Goal: Understand process/instructions

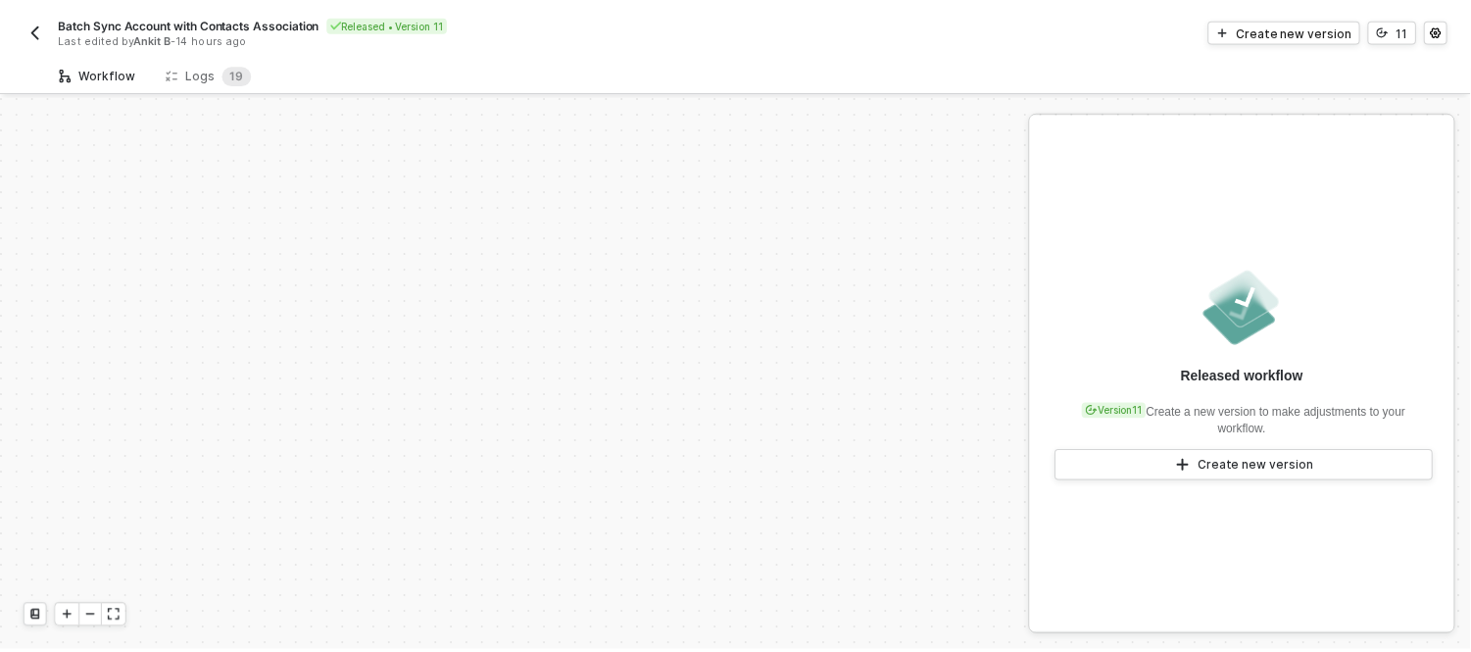
scroll to position [408, 0]
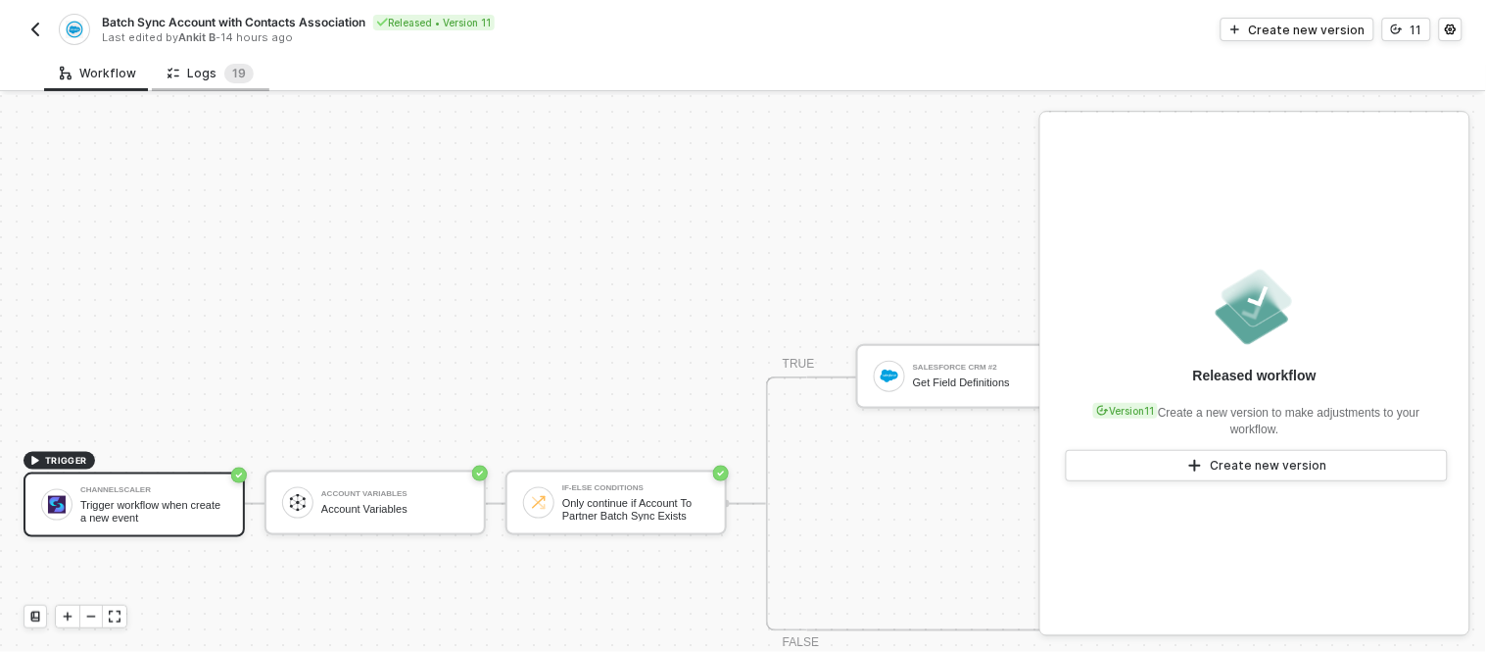
click at [213, 65] on div "Logs 1 9" at bounding box center [211, 74] width 86 height 20
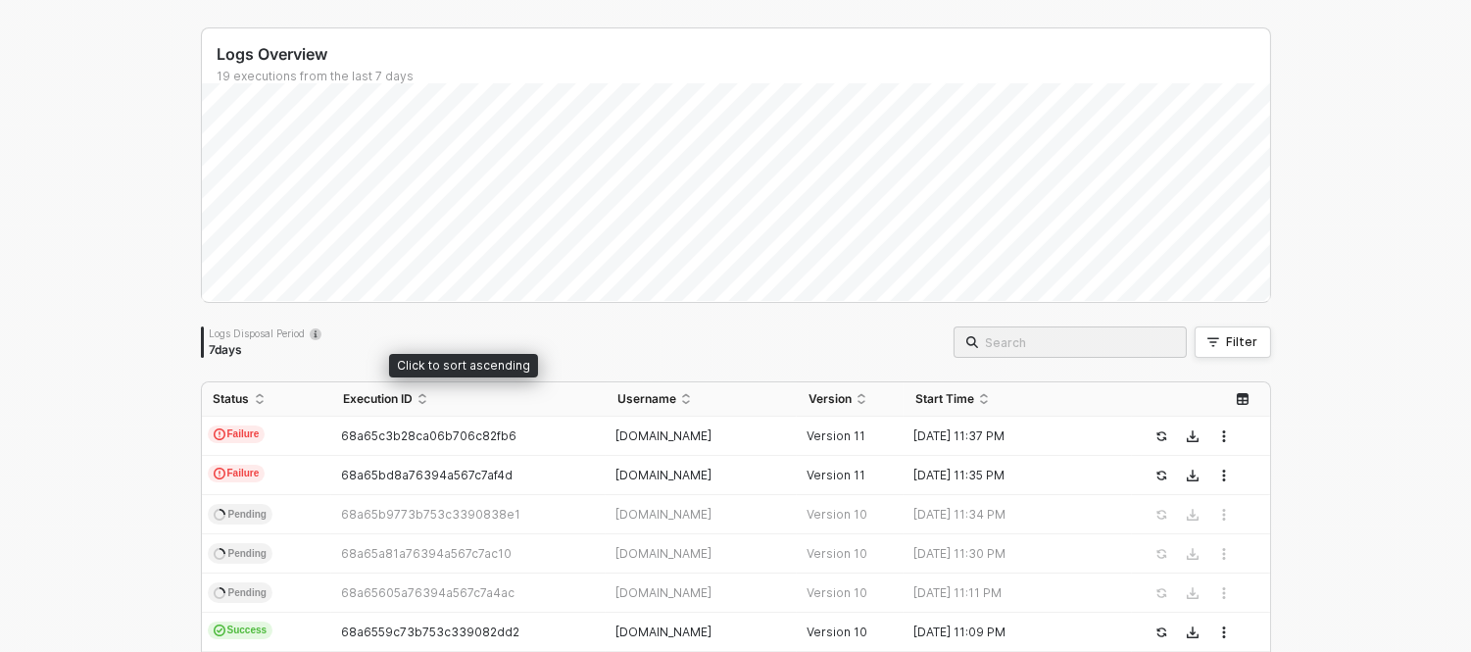
scroll to position [0, 0]
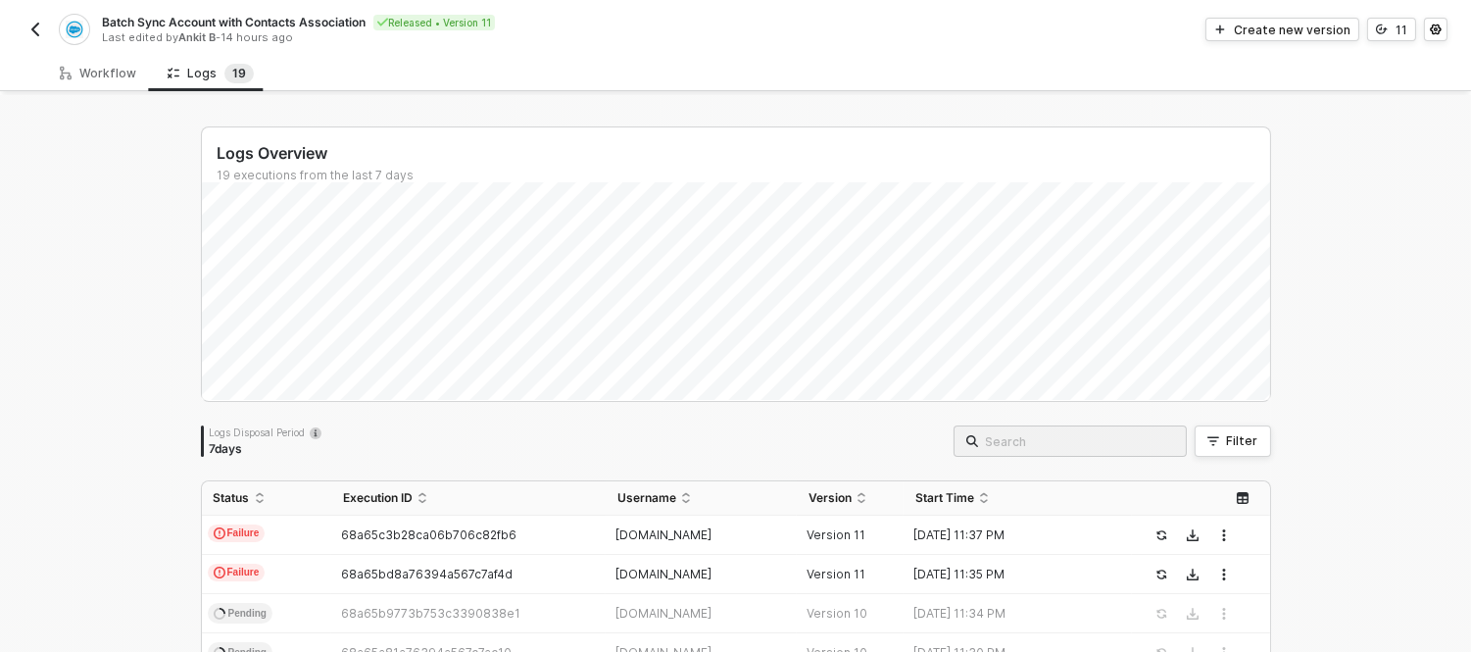
click at [23, 17] on div "Batch Sync Account with Contacts Association Released • Version 11 Last edited …" at bounding box center [735, 27] width 1471 height 55
click at [41, 29] on img "button" at bounding box center [35, 30] width 16 height 16
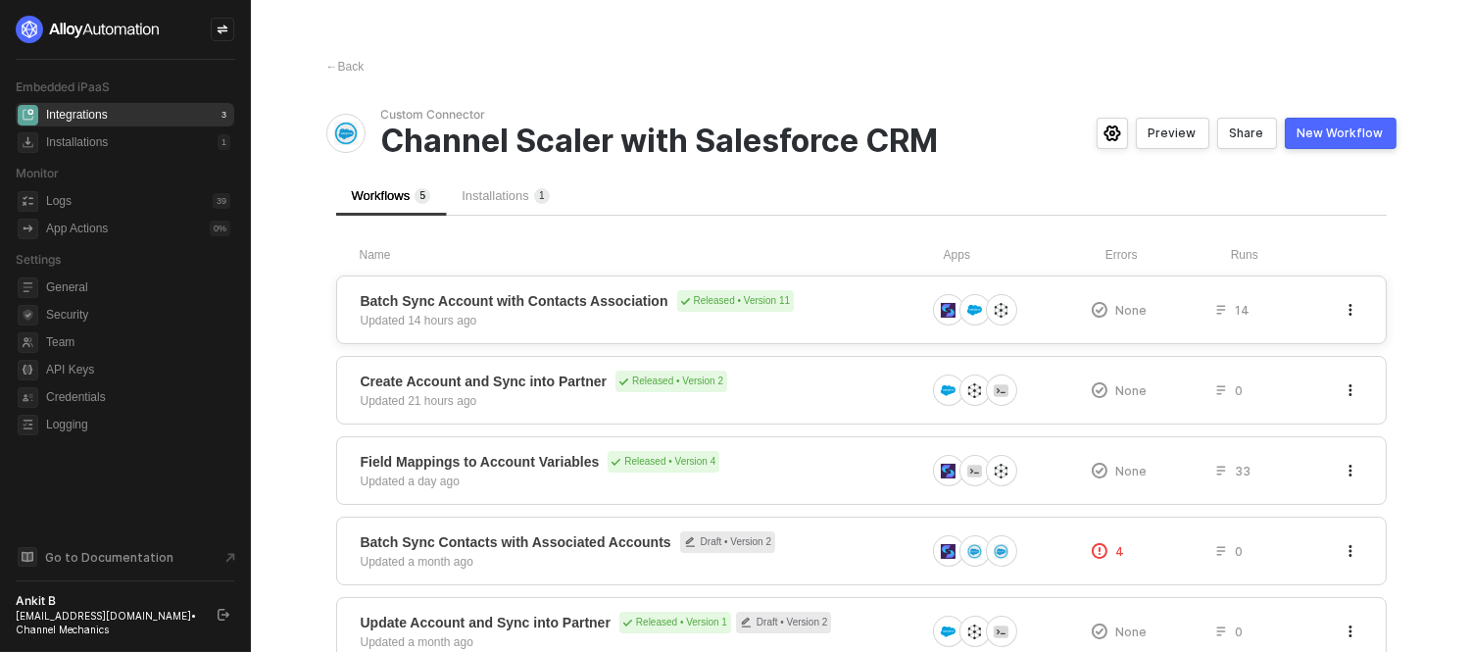
click at [789, 285] on div "Batch Sync Account with Contacts Association Released • Version 11 Updated 14 h…" at bounding box center [861, 309] width 1050 height 69
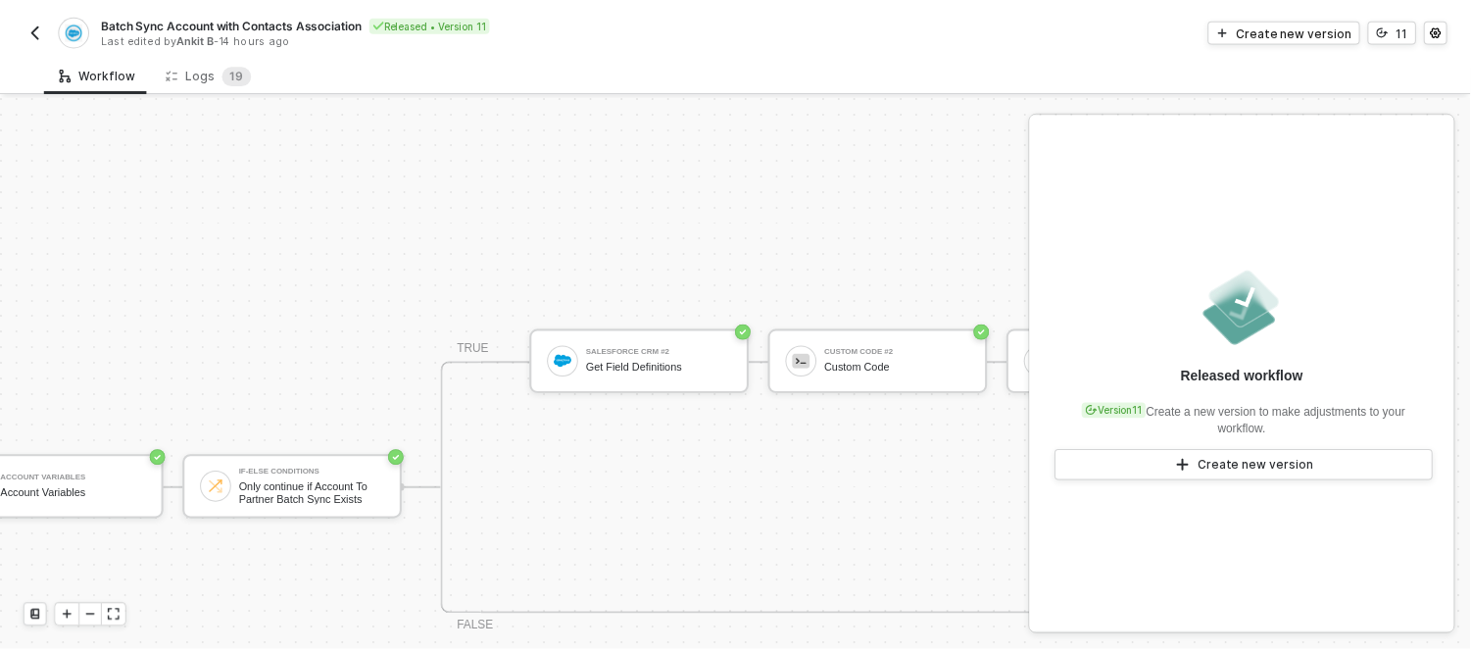
scroll to position [423, 0]
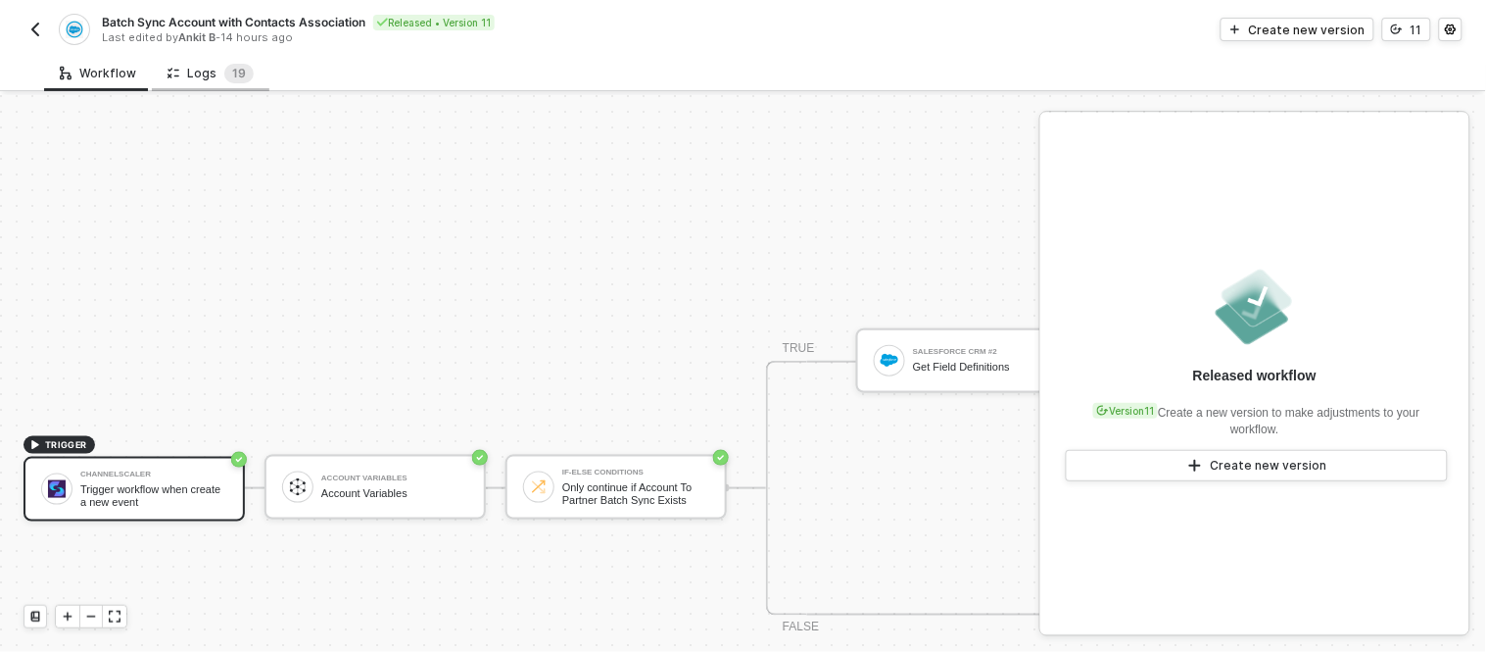
click at [217, 65] on div "Logs 1 9" at bounding box center [211, 74] width 86 height 20
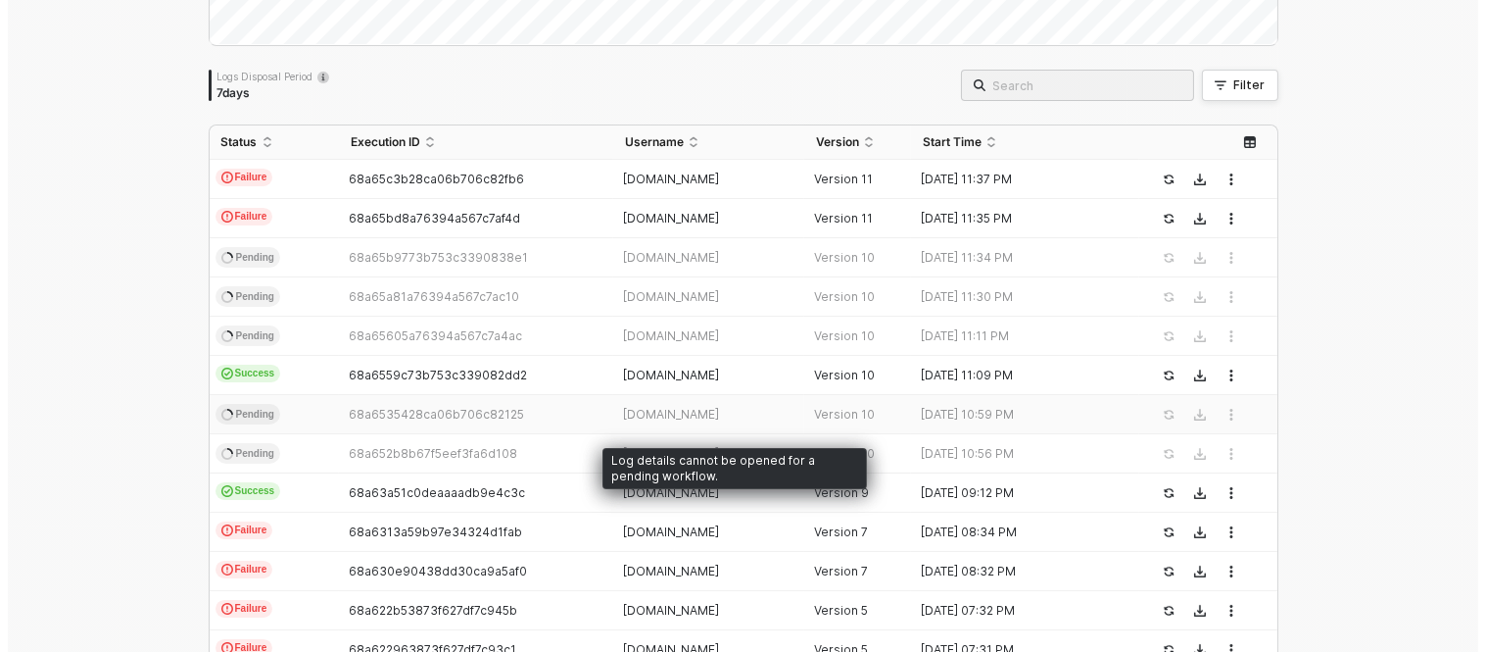
scroll to position [0, 0]
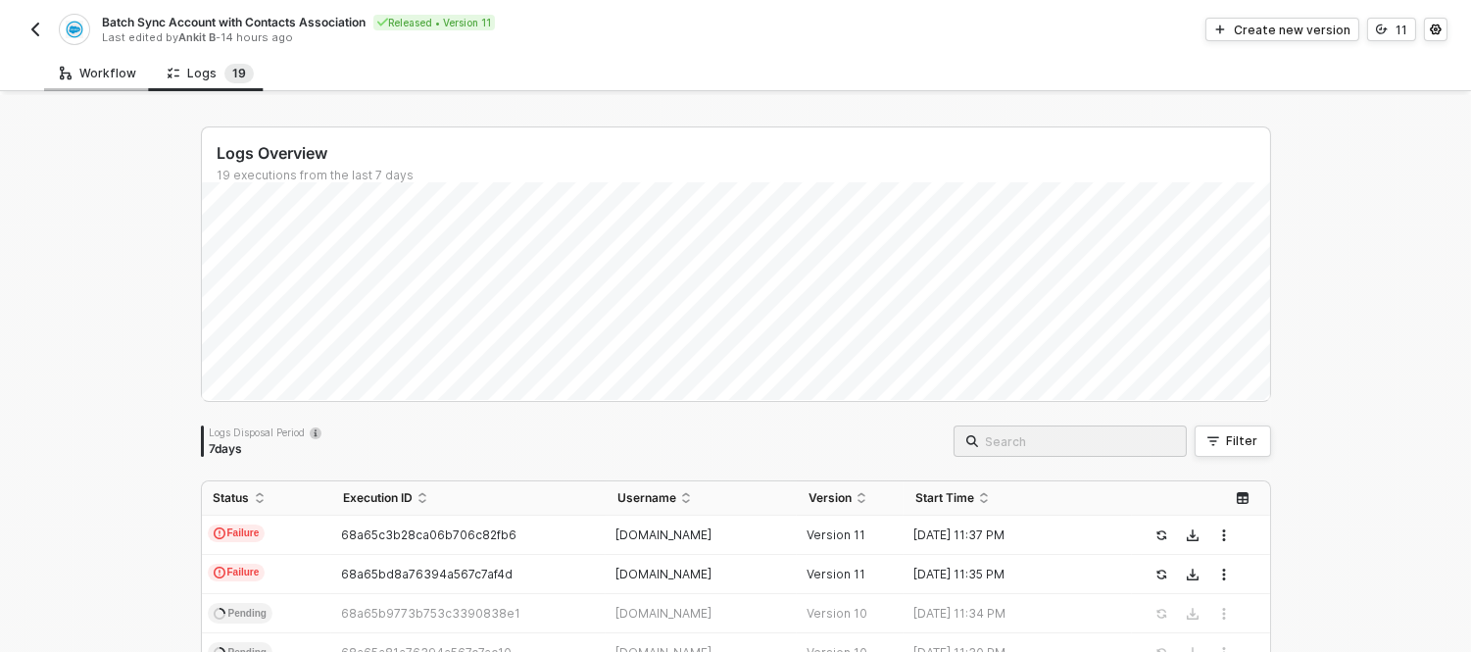
click at [112, 75] on div "Workflow" at bounding box center [98, 74] width 76 height 16
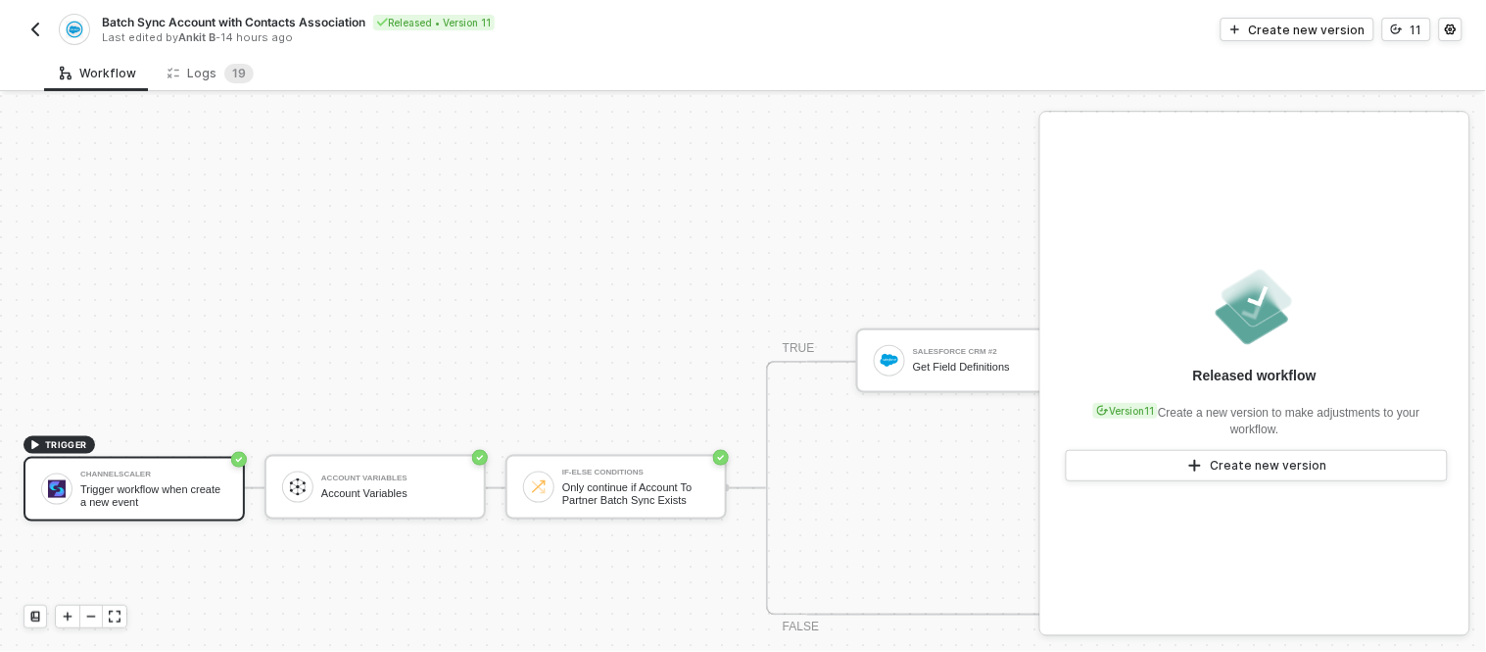
click at [30, 14] on div "Batch Sync Account with Contacts Association Released • Version 11 Last edited …" at bounding box center [384, 29] width 720 height 31
click at [29, 22] on img "button" at bounding box center [35, 30] width 16 height 16
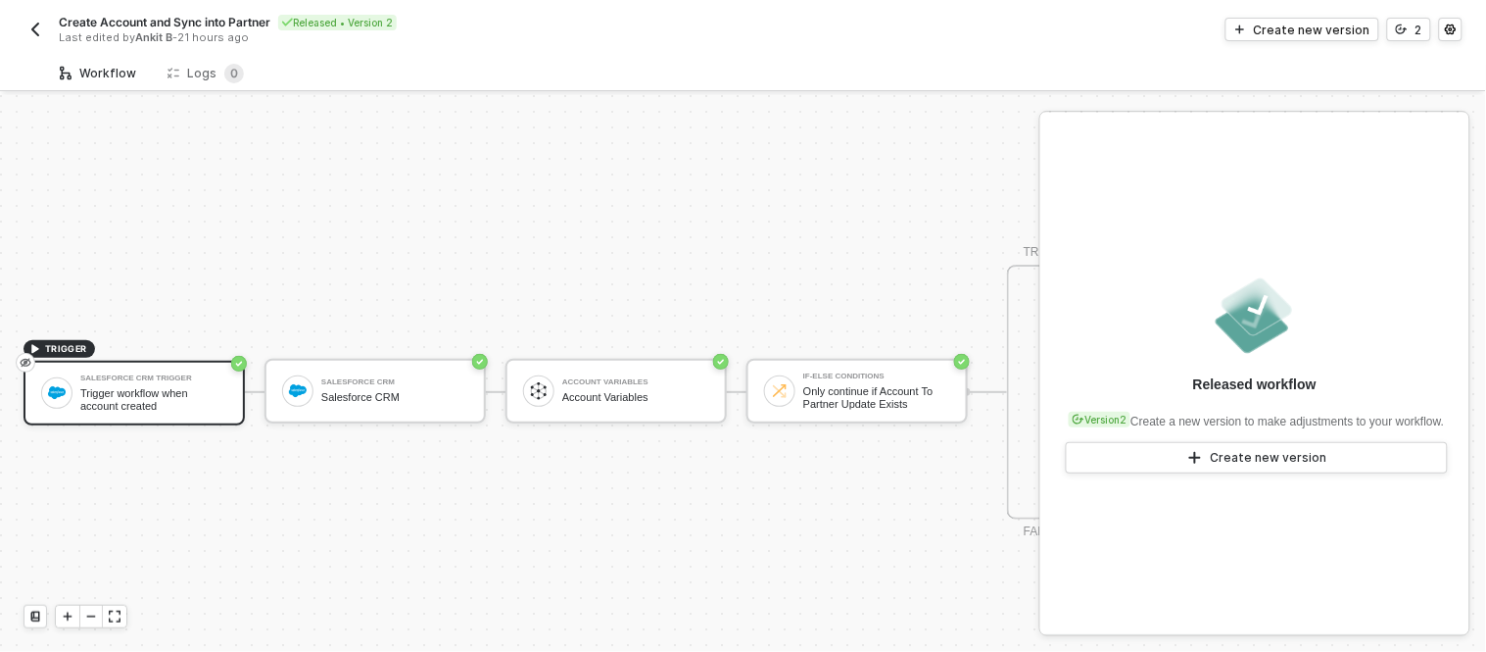
scroll to position [52, 0]
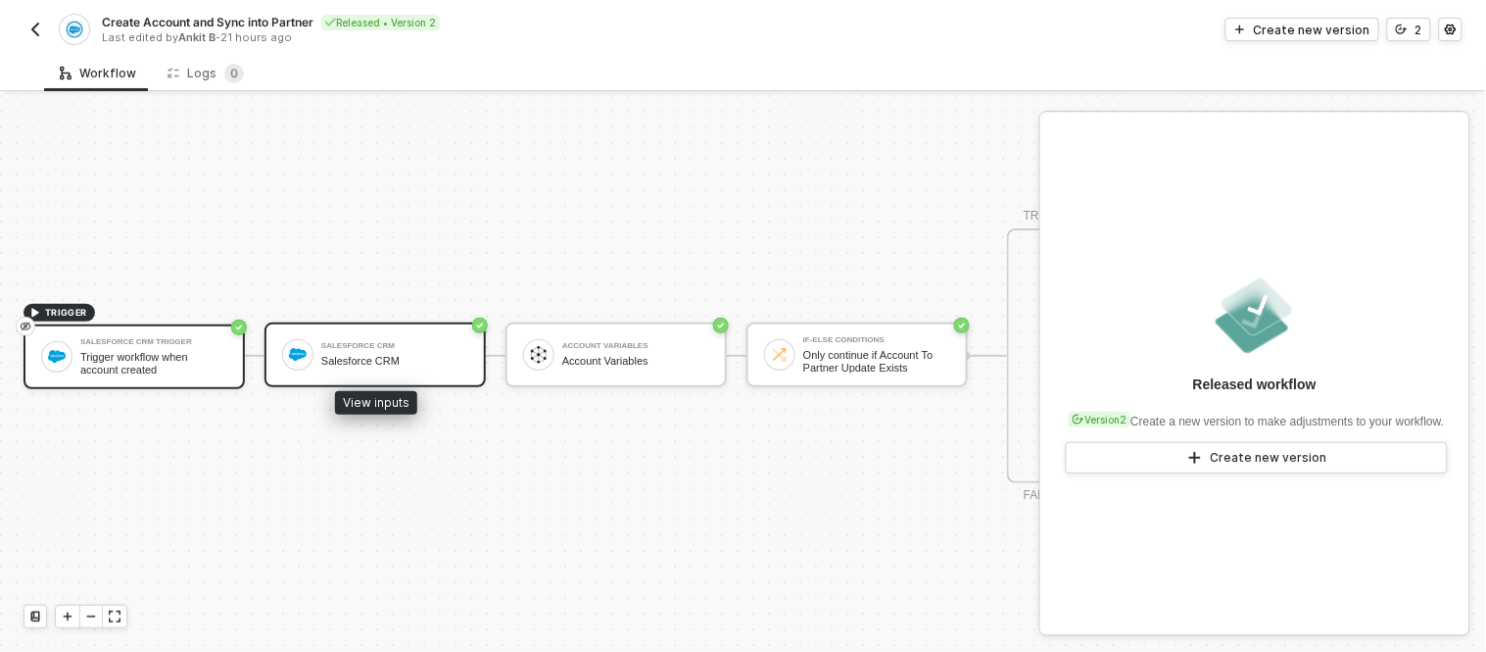
click at [399, 322] on div "Salesforce CRM Salesforce CRM" at bounding box center [375, 354] width 221 height 65
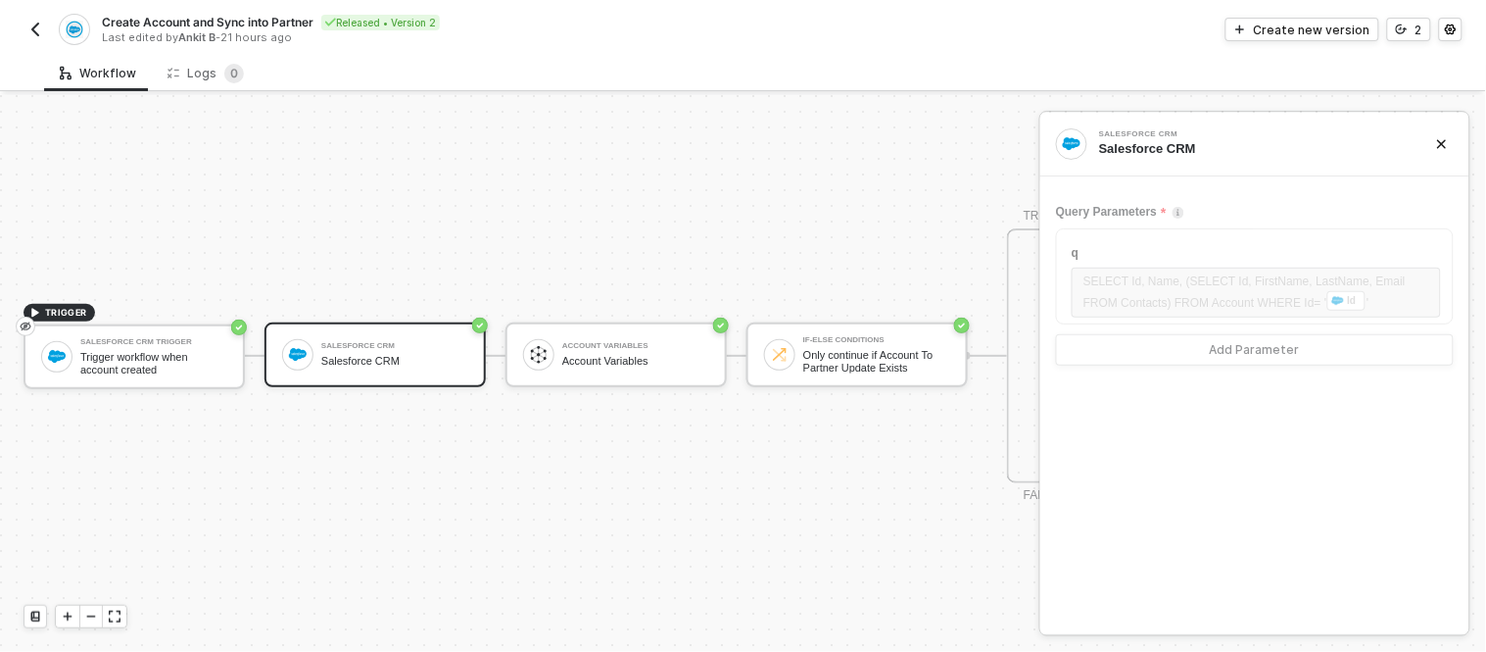
click at [811, 445] on div "TRIGGER Salesforce CRM Trigger Trigger workflow when account created Salesforce…" at bounding box center [835, 355] width 1670 height 593
click at [25, 26] on button "button" at bounding box center [36, 30] width 24 height 24
